Goal: Find specific page/section: Find specific page/section

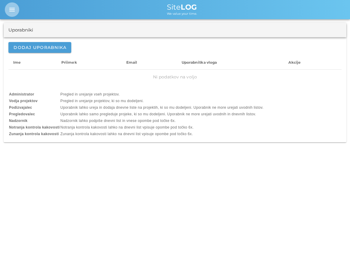
click at [10, 11] on icon "menu" at bounding box center [11, 9] width 7 height 7
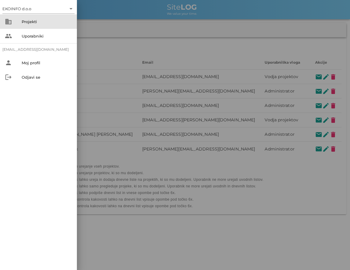
click at [29, 25] on div "Projekti" at bounding box center [47, 22] width 50 height 10
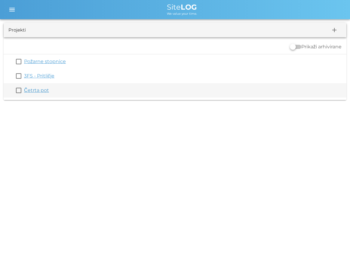
click at [34, 94] on div "Četrta pot" at bounding box center [184, 90] width 320 height 7
click at [37, 92] on link "Četrta pot" at bounding box center [36, 90] width 25 height 6
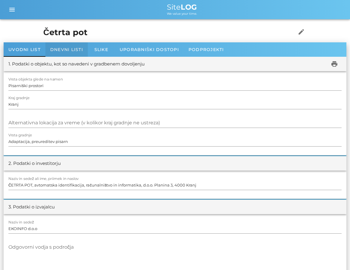
click at [79, 52] on div "Dnevni listi" at bounding box center [66, 49] width 42 height 14
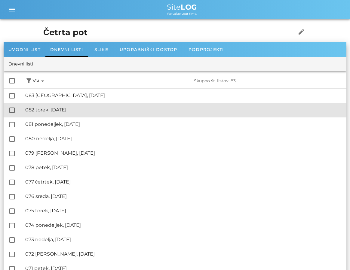
click at [71, 108] on div "🔏 082 torek, [DATE]" at bounding box center [183, 110] width 316 height 6
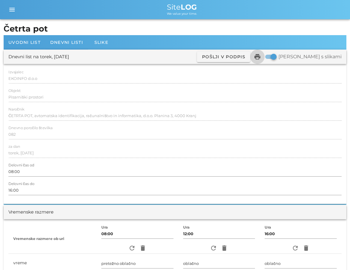
click at [261, 56] on icon "print" at bounding box center [256, 56] width 7 height 7
